Goal: Contribute content: Contribute content

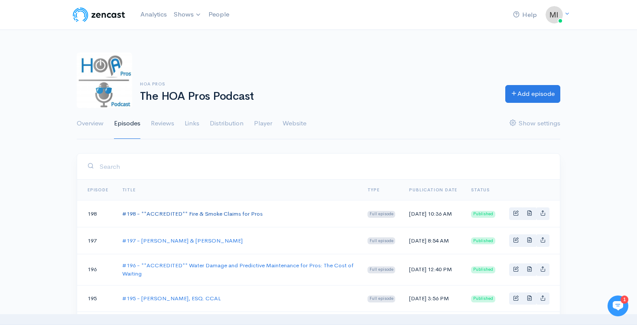
click at [169, 211] on link "#198 - **ACCREDITED** Fire & Smoke Claims for Pros" at bounding box center [192, 213] width 140 height 7
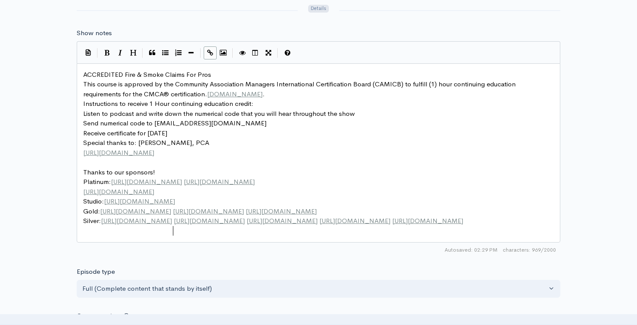
scroll to position [3, 0]
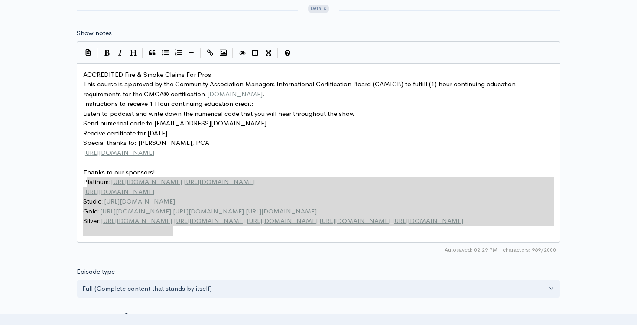
type textarea "Thanks to our sponsors! Platinum: [URL][DOMAIN_NAME] [URL][DOMAIN_NAME] [URL][D…"
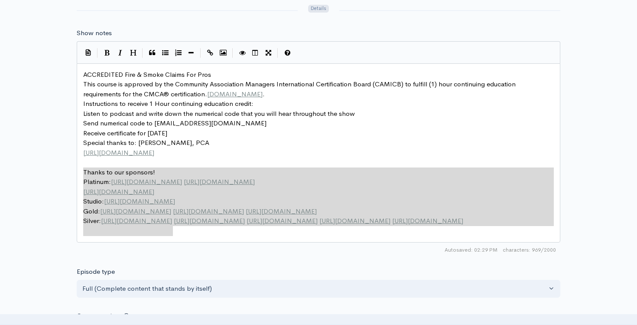
drag, startPoint x: 185, startPoint y: 231, endPoint x: 81, endPoint y: 170, distance: 120.2
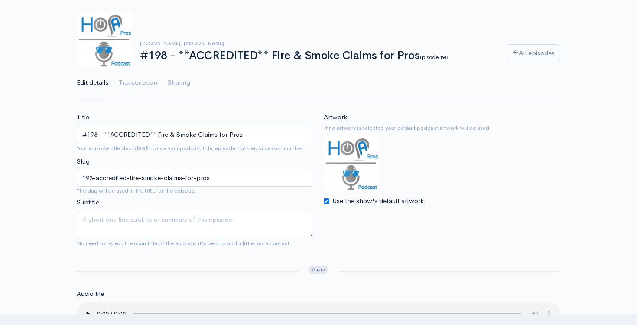
scroll to position [0, 0]
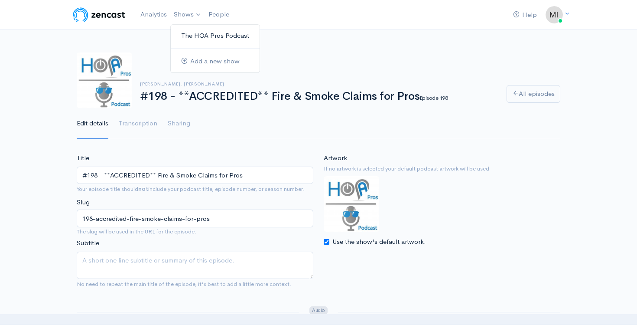
click at [187, 35] on link "The HOA Pros Podcast" at bounding box center [215, 35] width 89 height 15
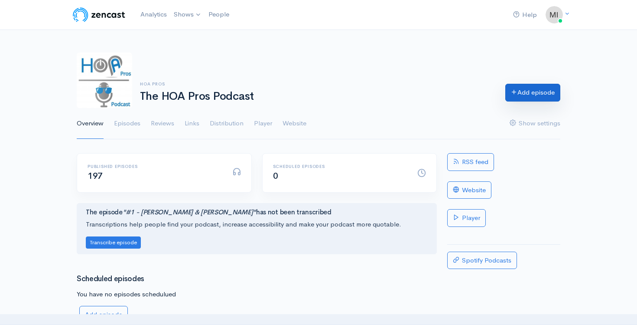
click at [519, 95] on link "Add episode" at bounding box center [532, 93] width 55 height 18
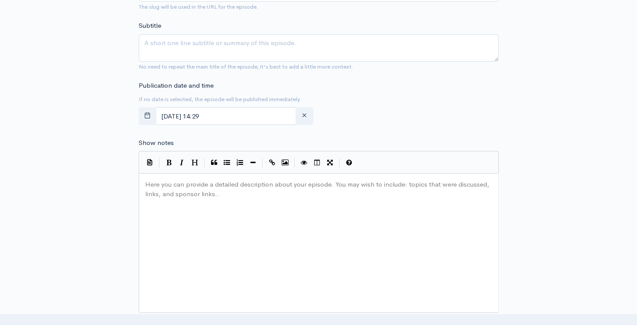
scroll to position [291, 0]
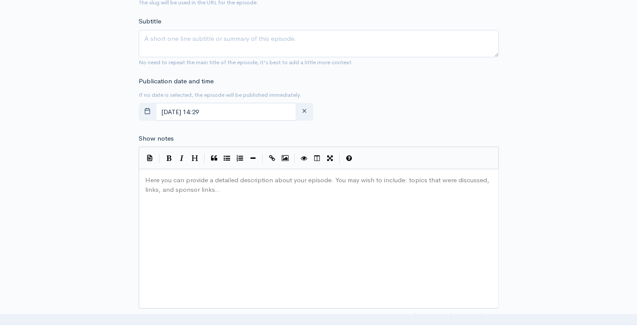
click at [174, 217] on div "Here you can provide a detailed description about your episode. You may wish to…" at bounding box center [329, 249] width 372 height 152
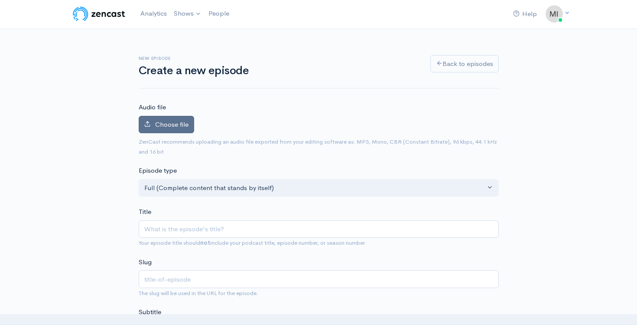
click at [164, 125] on span "Choose file" at bounding box center [171, 124] width 33 height 8
click at [0, 0] on input "Choose file" at bounding box center [0, 0] width 0 height 0
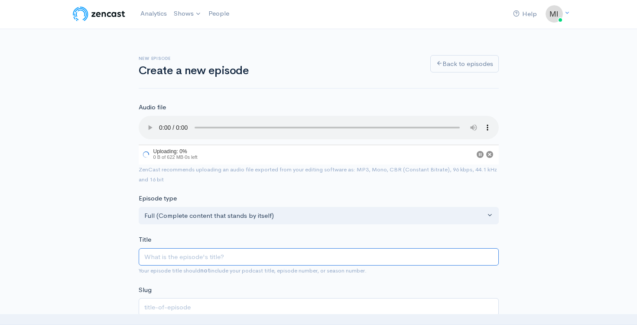
click at [151, 260] on input "Title" at bounding box center [319, 257] width 360 height 18
type input "#"
type input "iw"
type input "#1"
type input "1"
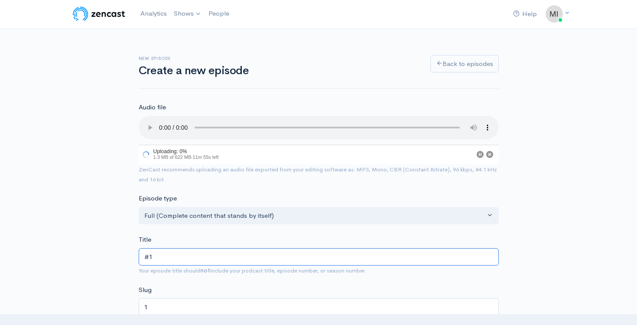
type input "#19"
type input "19"
type input "#199"
type input "199"
type input "#199 - L"
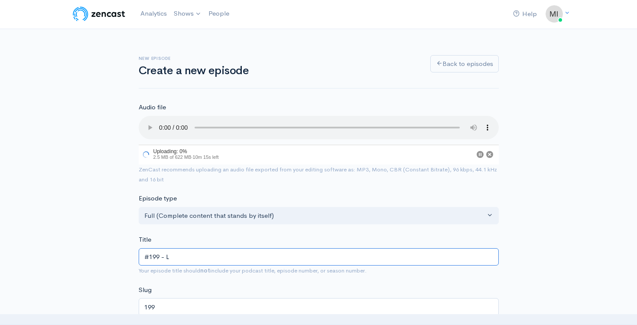
type input "199-l"
type input "#199 - Li"
type input "199-li"
type input "#199 - Lis"
type input "199-lis"
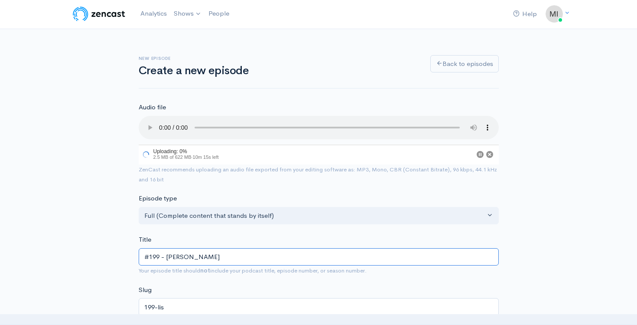
type input "#199 - [PERSON_NAME]"
type input "199-[PERSON_NAME]"
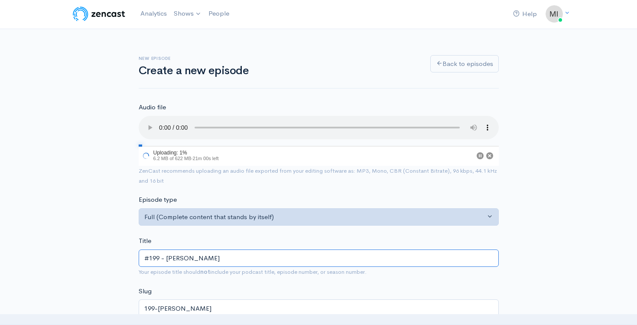
paste input "[PERSON_NAME] & [PERSON_NAME]"
type input "#199 - [PERSON_NAME] & [PERSON_NAME]"
type input "199-[PERSON_NAME]"
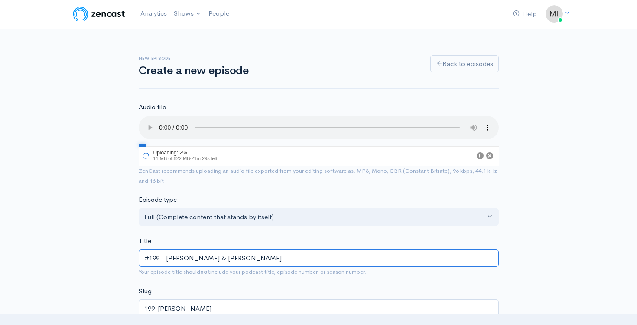
type input "#199 - [PERSON_NAME] & [PERSON_NAME]"
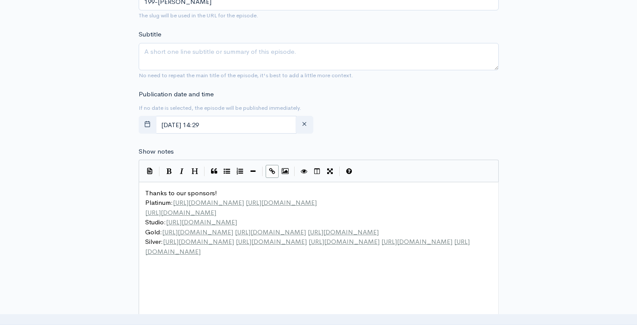
scroll to position [345, 0]
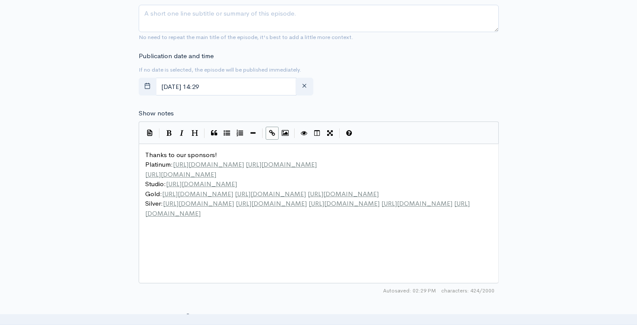
click at [145, 158] on span "Thanks to our sponsors!" at bounding box center [181, 154] width 72 height 8
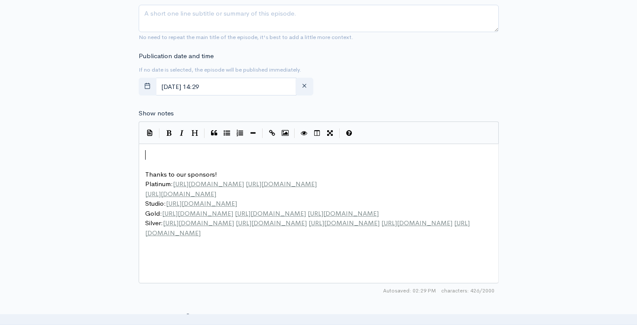
click at [156, 153] on pre "​" at bounding box center [318, 155] width 351 height 10
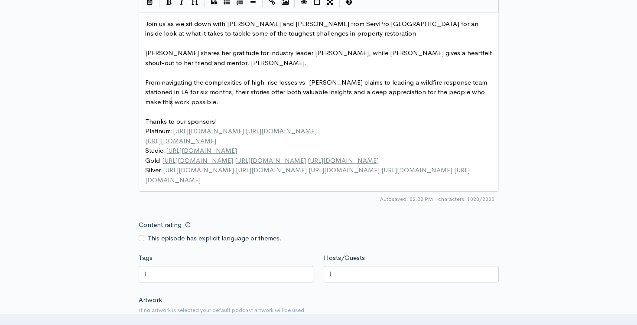
scroll to position [509, 0]
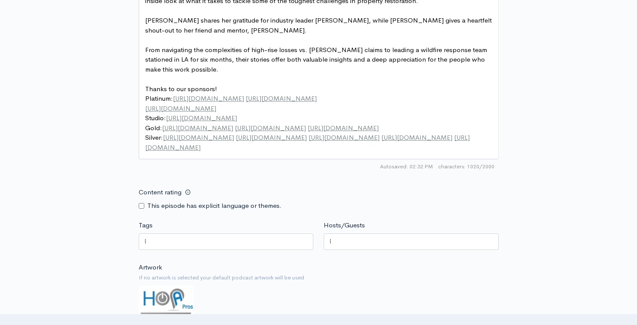
click at [180, 240] on div at bounding box center [226, 241] width 175 height 16
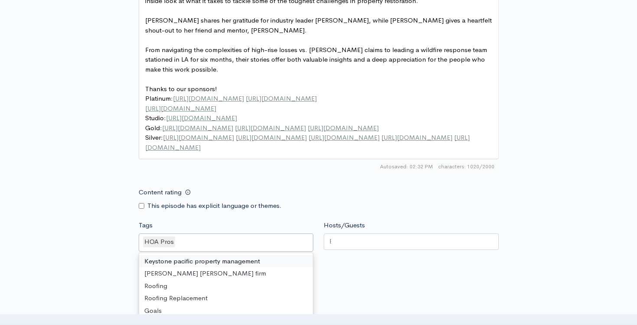
click at [342, 245] on div at bounding box center [411, 241] width 175 height 16
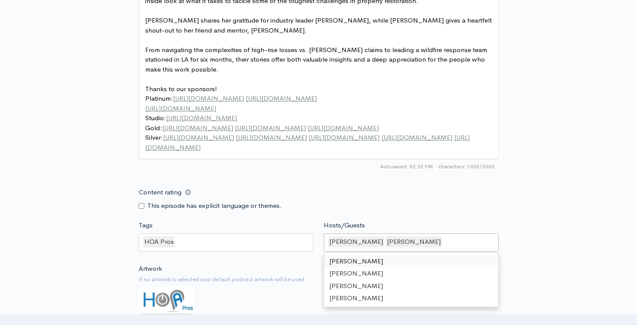
click at [484, 184] on div "Content rating This episode has explicit language or themes." at bounding box center [318, 196] width 371 height 27
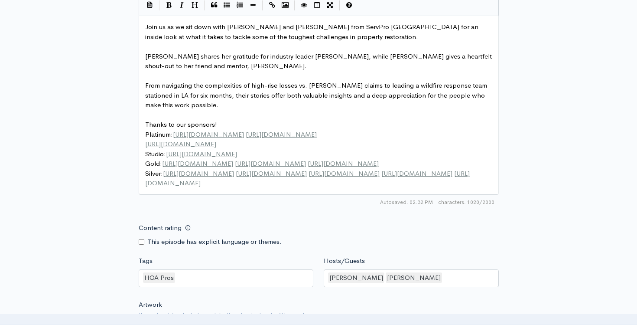
scroll to position [767, 0]
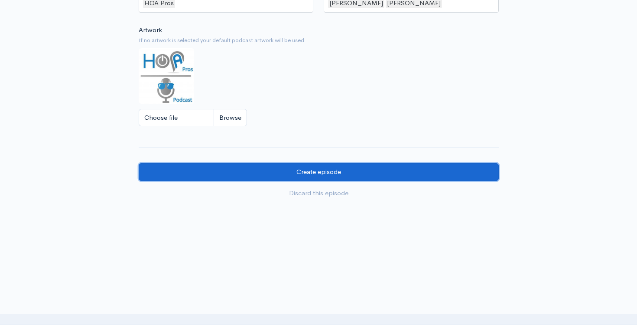
click at [283, 167] on input "Create episode" at bounding box center [319, 172] width 360 height 18
